Goal: Transaction & Acquisition: Download file/media

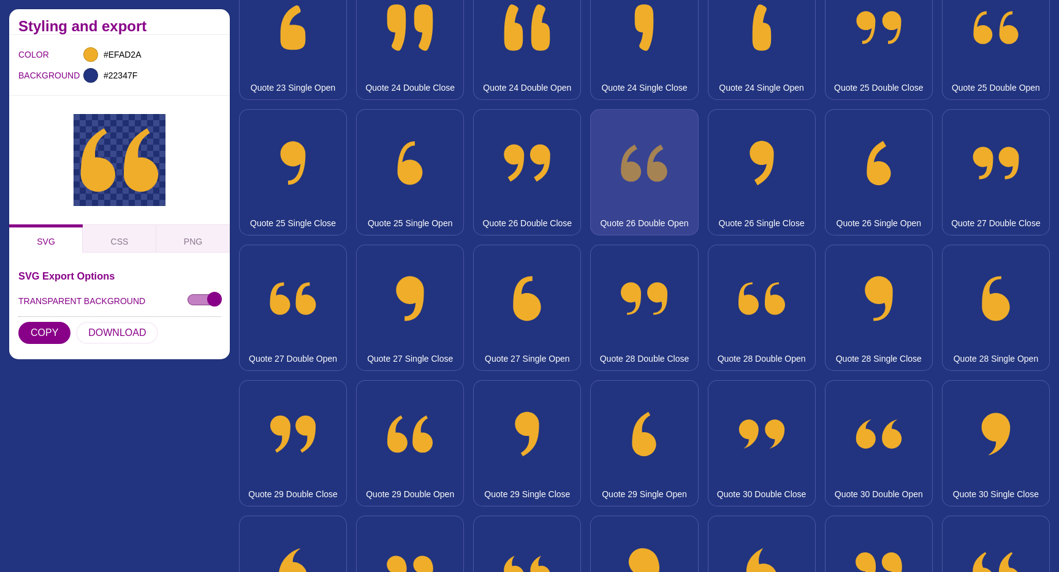
scroll to position [2049, 0]
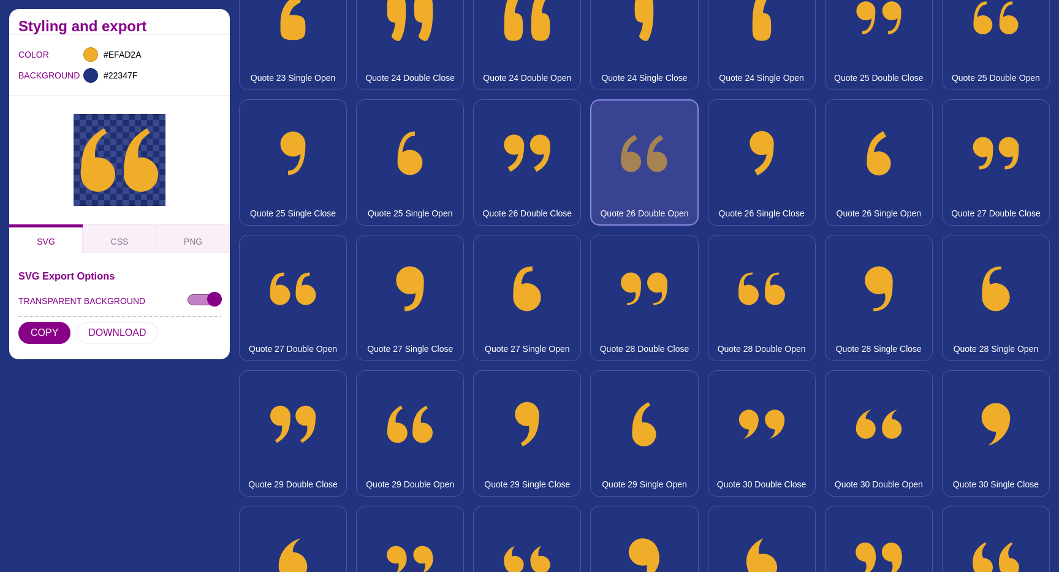
click at [634, 176] on button "Quote 26 Double Open" at bounding box center [644, 162] width 108 height 126
click at [634, 171] on button "Quote 26 Double Open" at bounding box center [644, 162] width 108 height 126
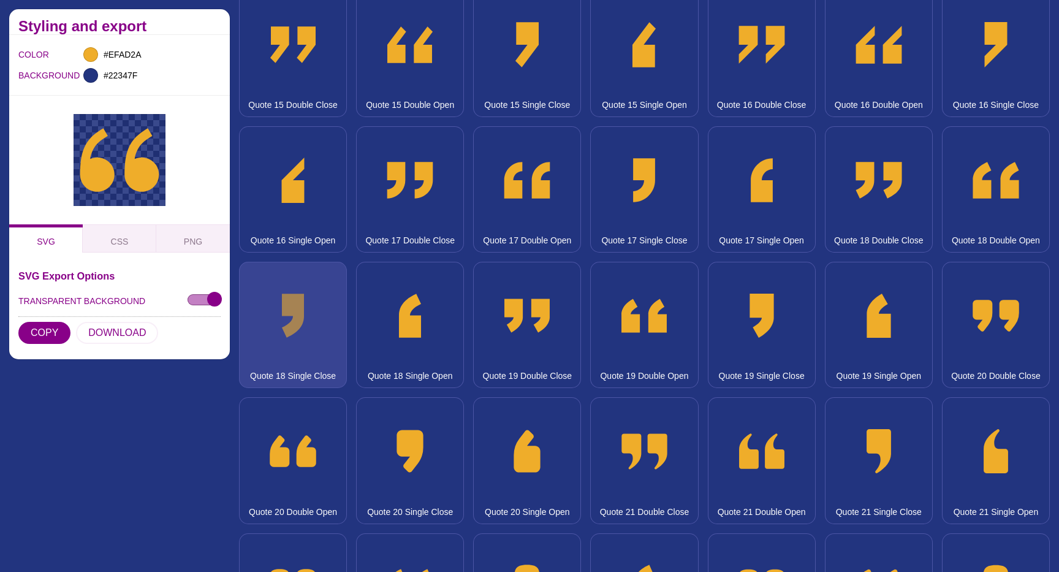
scroll to position [1247, 0]
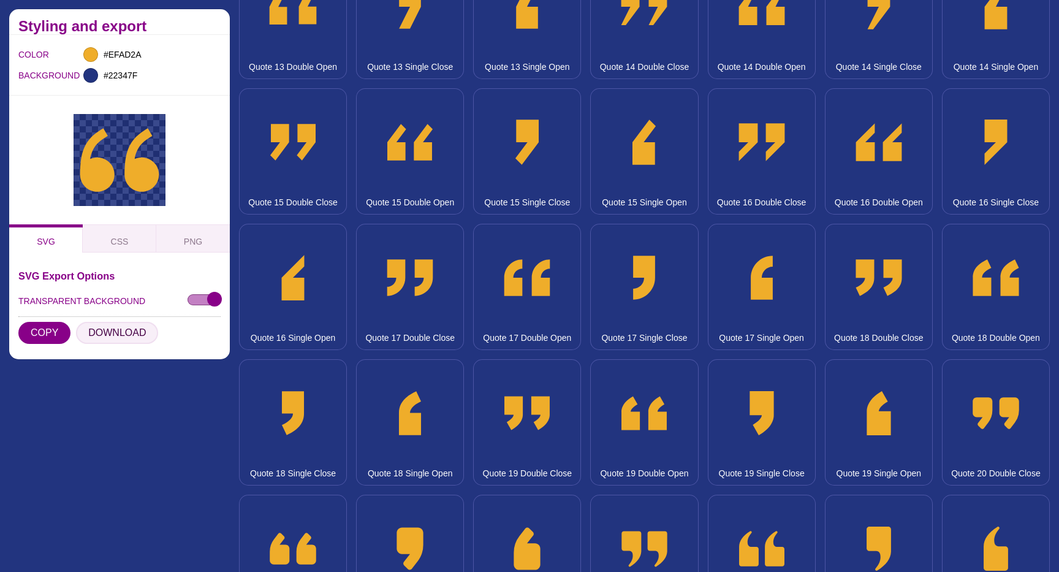
click at [128, 333] on button "DOWNLOAD" at bounding box center [117, 333] width 82 height 22
click at [114, 49] on input "#EFAD2A" at bounding box center [123, 55] width 45 height 16
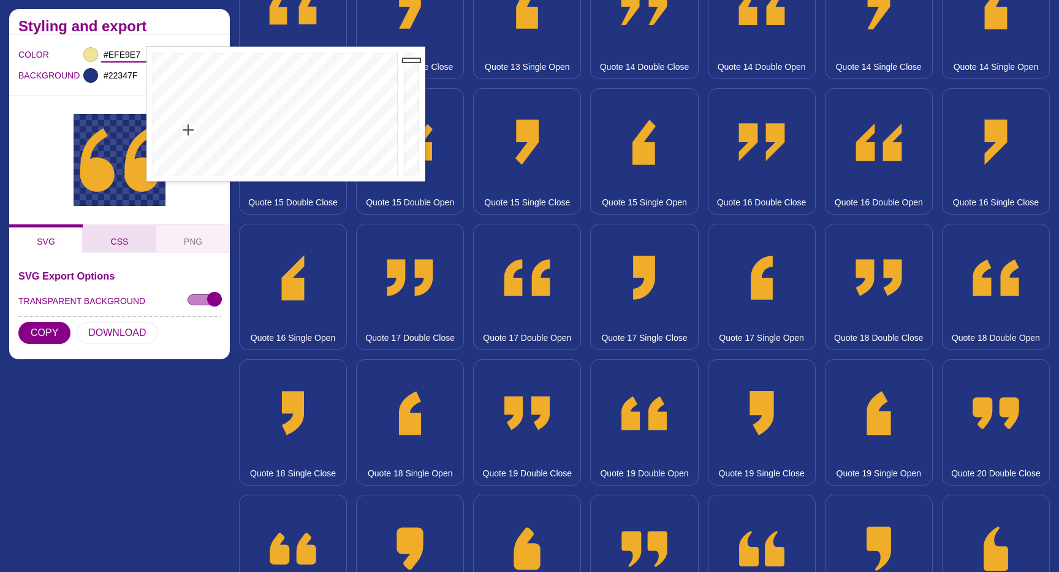
type input "#EFEFEF"
drag, startPoint x: 188, startPoint y: 130, endPoint x: 116, endPoint y: 253, distance: 142.5
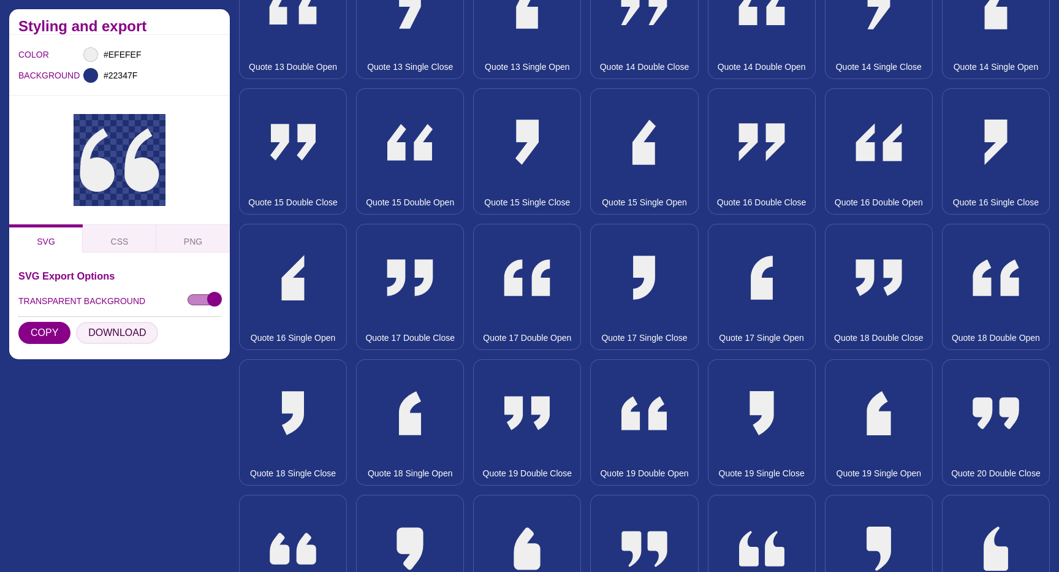
click at [129, 334] on button "DOWNLOAD" at bounding box center [117, 333] width 82 height 22
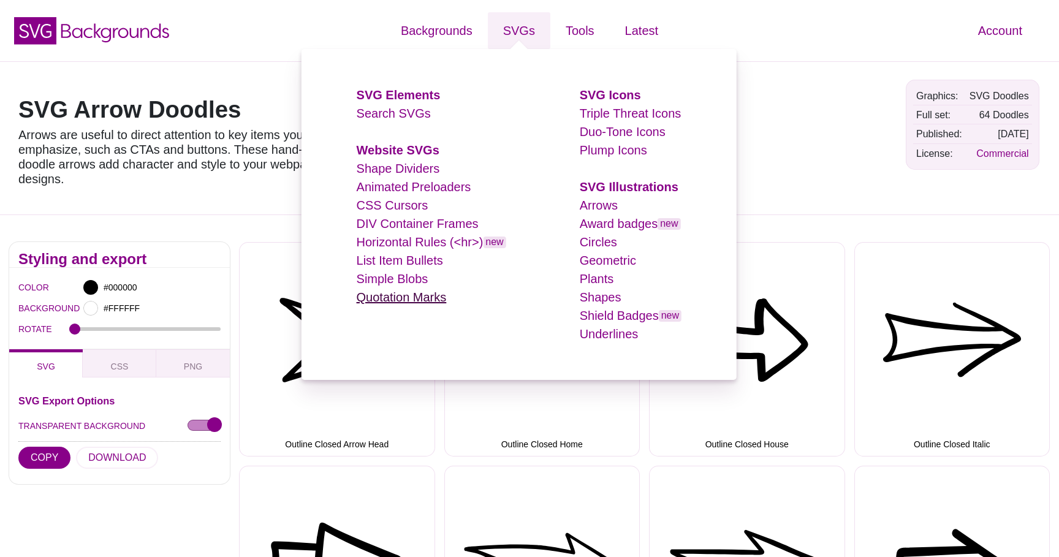
click at [434, 297] on link "Quotation Marks" at bounding box center [402, 296] width 90 height 13
click at [392, 295] on link "Quotation Marks" at bounding box center [402, 296] width 90 height 13
click at [439, 292] on link "Quotation Marks" at bounding box center [402, 296] width 90 height 13
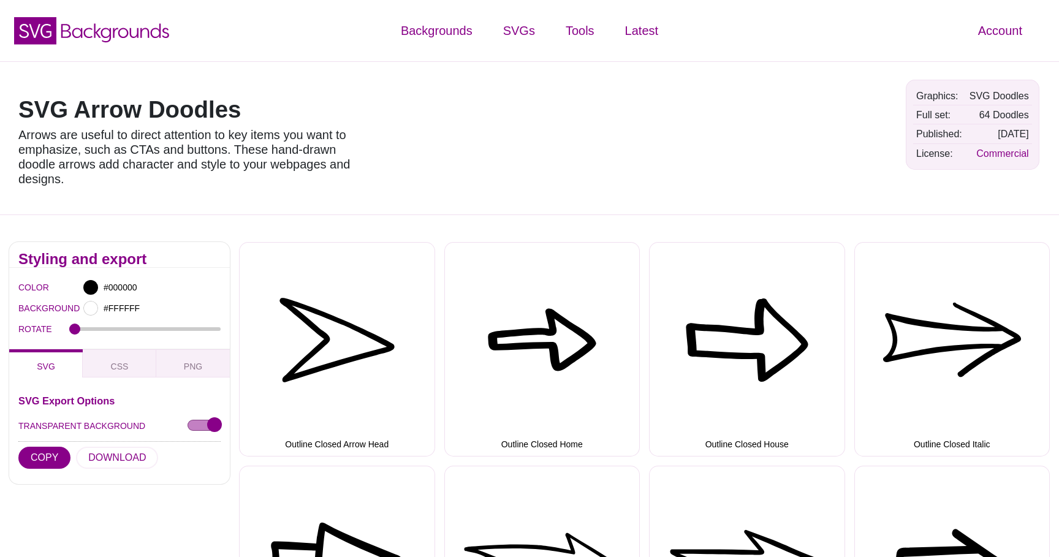
click at [431, 224] on ul "Search SVGs Website SVGs Shape Dividers Animated Preloaders CSS Cursors DIV Con…" at bounding box center [431, 224] width 149 height 202
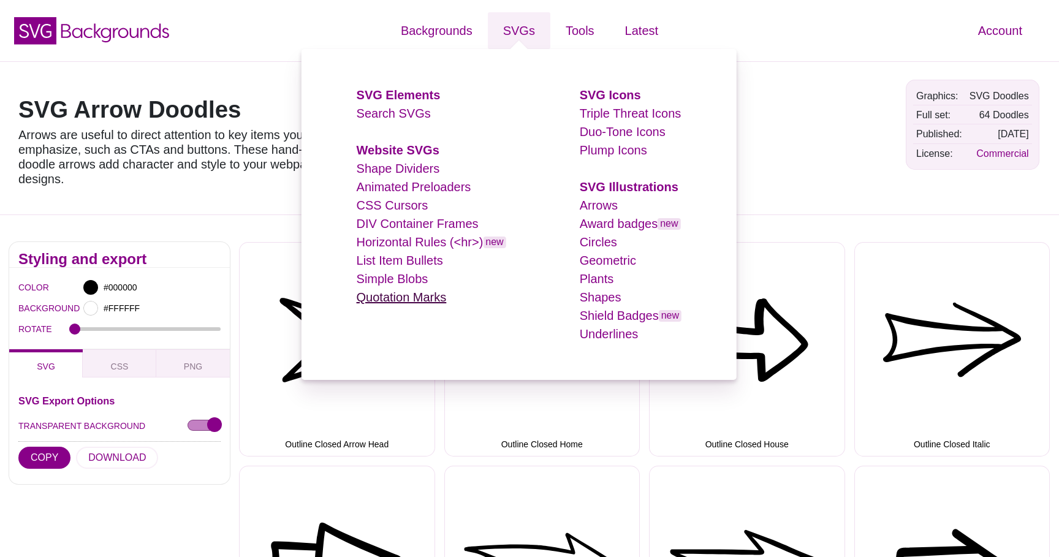
click at [398, 292] on link "Quotation Marks" at bounding box center [402, 296] width 90 height 13
